Goal: Participate in discussion

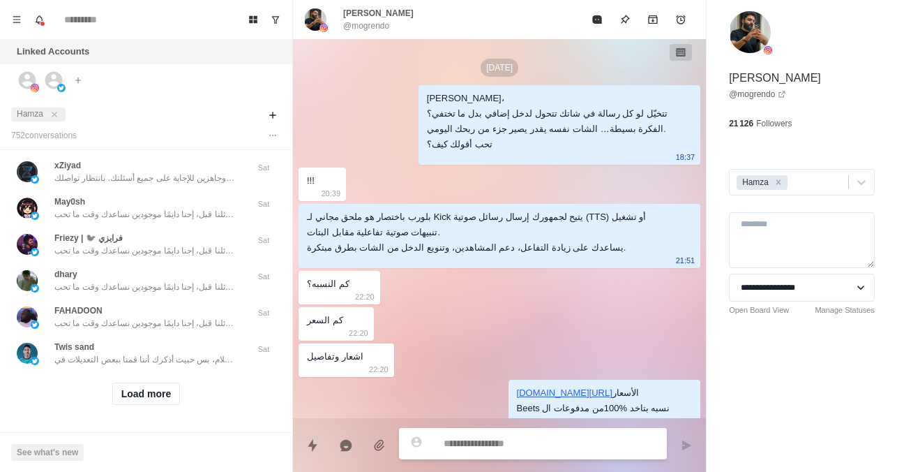
scroll to position [440, 0]
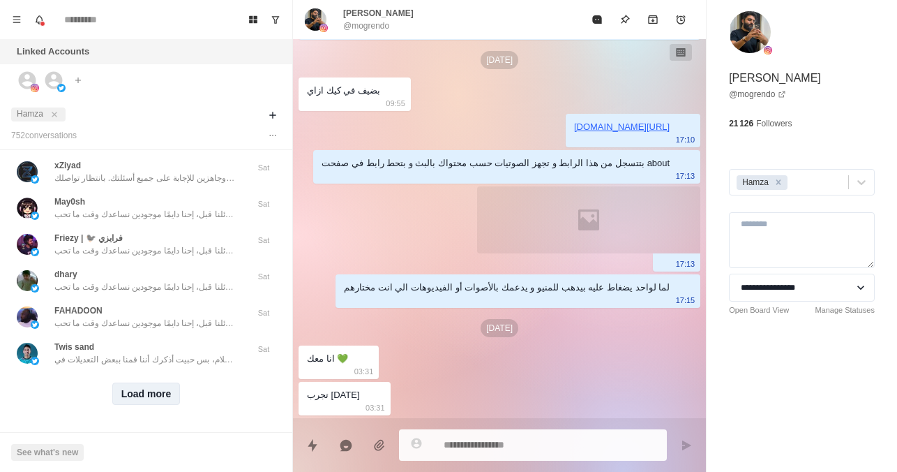
click at [142, 386] on button "Load more" at bounding box center [146, 393] width 68 height 22
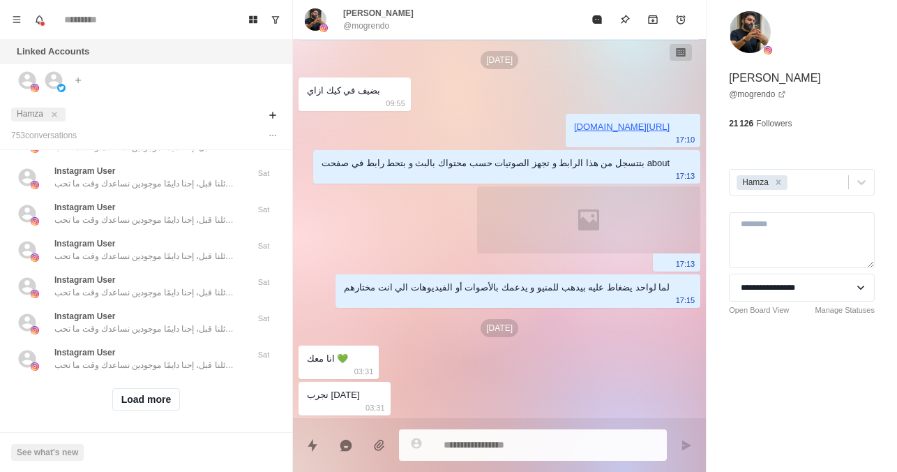
scroll to position [1251, 0]
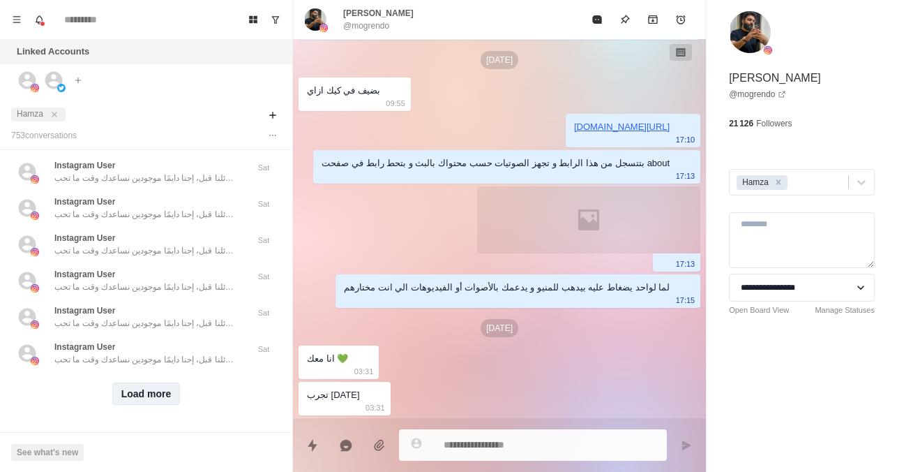
click at [145, 386] on button "Load more" at bounding box center [146, 393] width 68 height 22
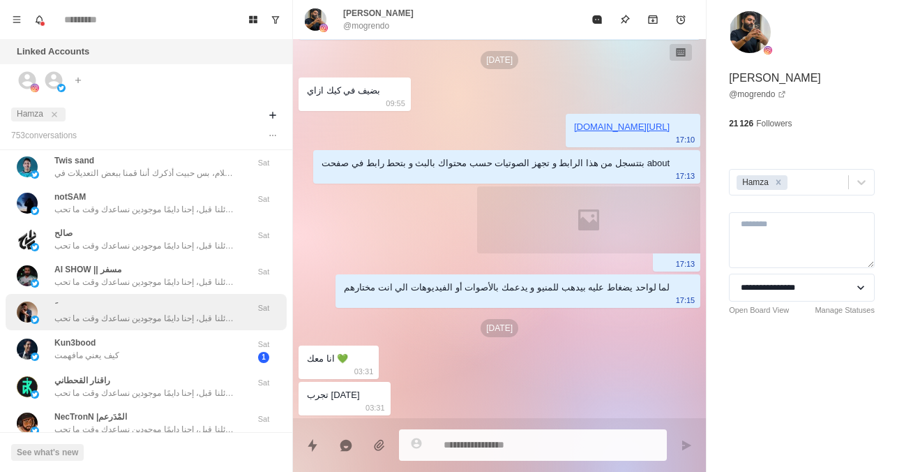
scroll to position [697, 0]
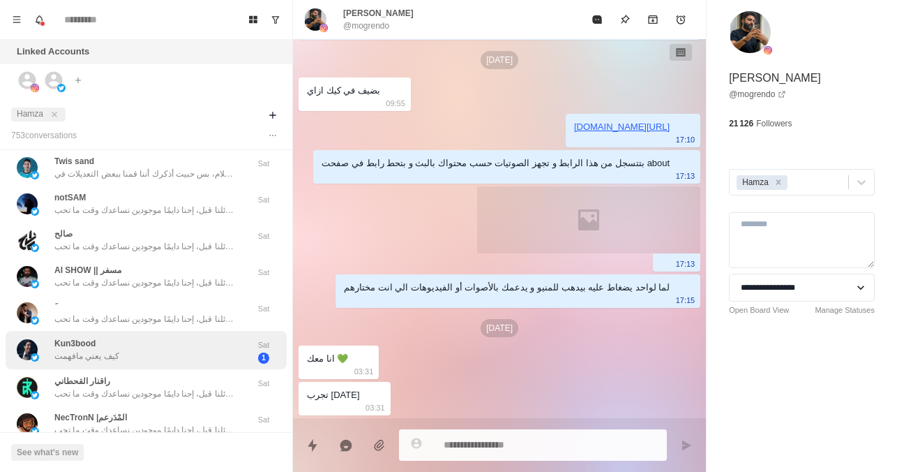
click at [180, 365] on div "Kun3bood كيف يعني مافهمت Sat 1" at bounding box center [146, 350] width 281 height 38
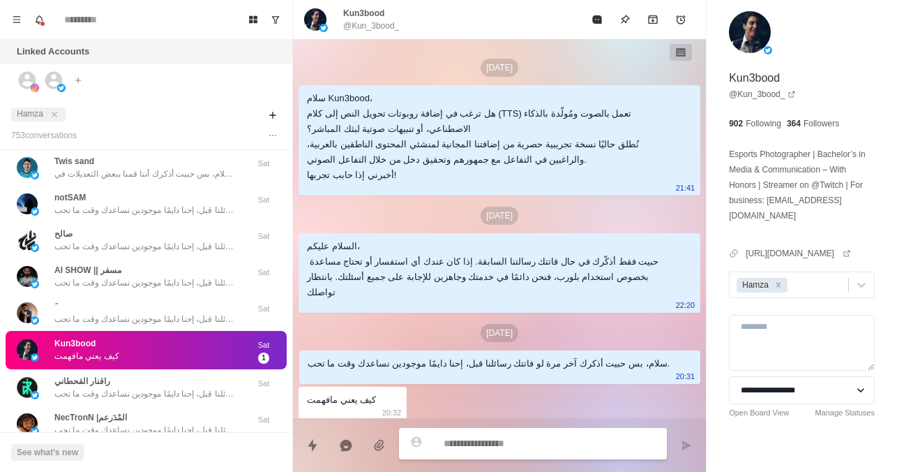
scroll to position [5, 0]
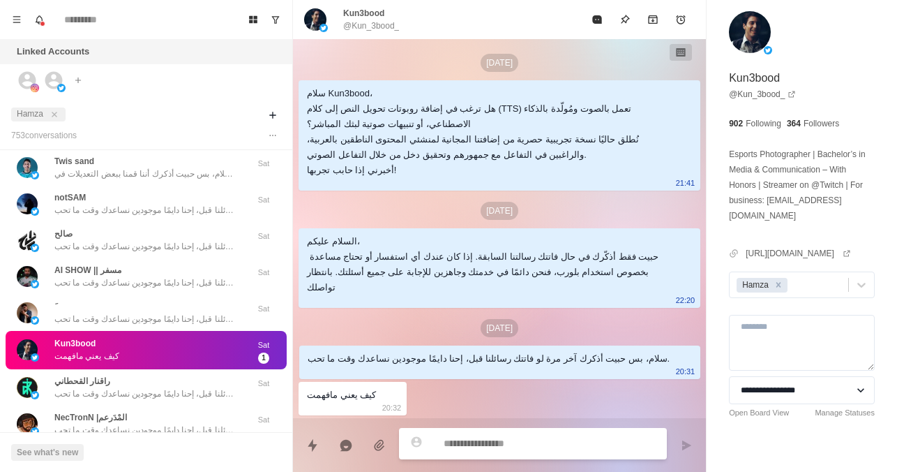
click at [464, 444] on textarea at bounding box center [550, 443] width 212 height 20
type textarea "*"
paste textarea "**********"
type textarea "**********"
type textarea "*"
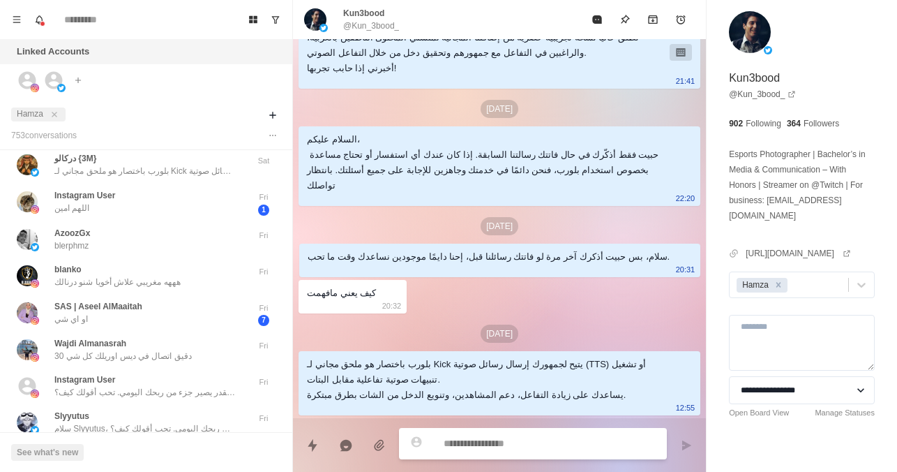
scroll to position [1981, 0]
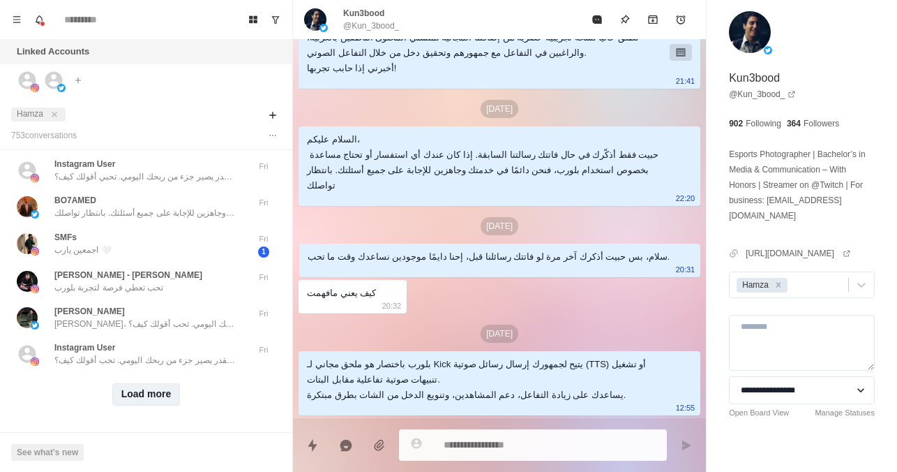
click at [142, 387] on button "Load more" at bounding box center [146, 394] width 68 height 22
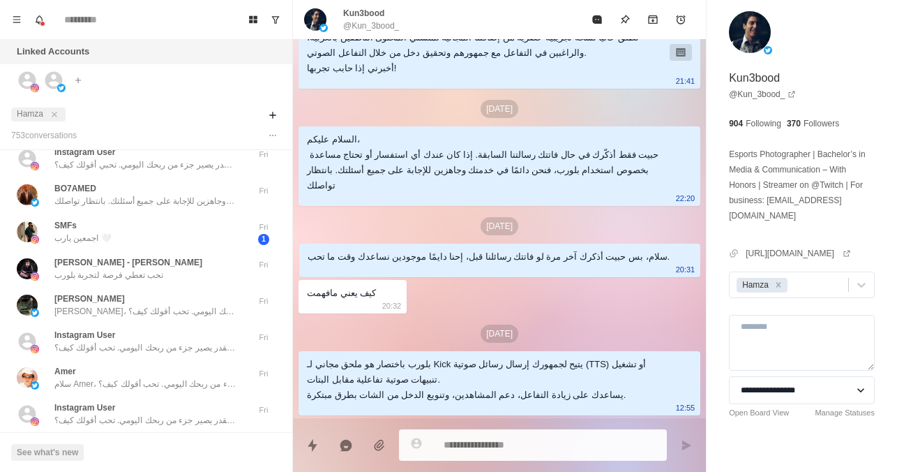
scroll to position [1979, 0]
type textarea "*"
